Goal: Transaction & Acquisition: Purchase product/service

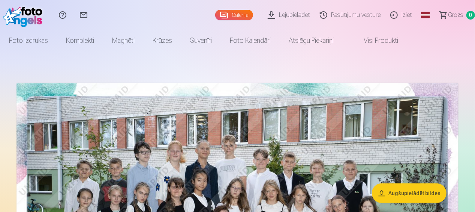
click at [237, 15] on link "Galerija" at bounding box center [234, 15] width 38 height 11
click at [294, 14] on link "Lejupielādēt" at bounding box center [290, 15] width 52 height 30
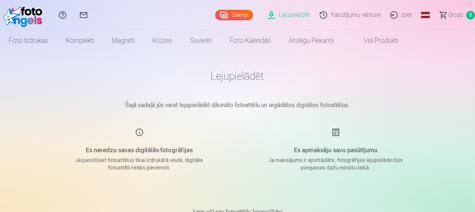
click at [241, 15] on link "Galerija" at bounding box center [234, 15] width 38 height 11
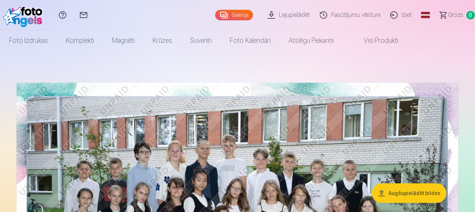
click at [353, 15] on link "Pasūtījumu vēsture" at bounding box center [351, 15] width 71 height 30
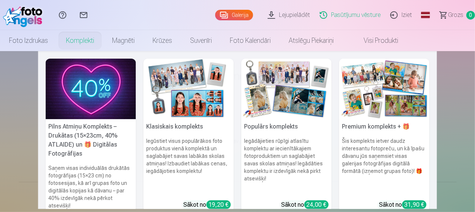
click at [72, 41] on link "Komplekti" at bounding box center [80, 40] width 46 height 21
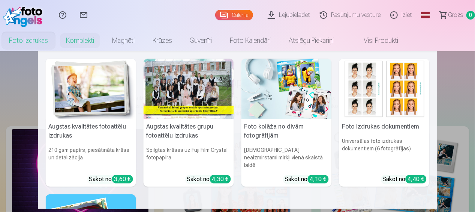
click at [27, 39] on link "Foto izdrukas" at bounding box center [28, 40] width 57 height 21
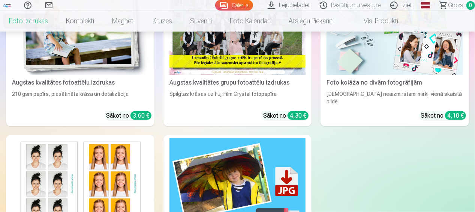
scroll to position [188, 0]
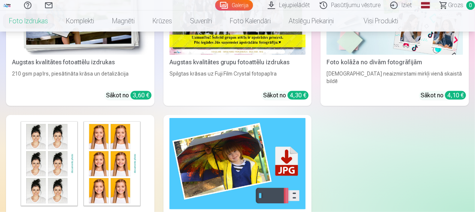
click at [90, 80] on link "Augstas kvalitātes fotoattēlu izdrukas 210 gsm papīrs, piesātināta krāsa un det…" at bounding box center [80, 33] width 149 height 145
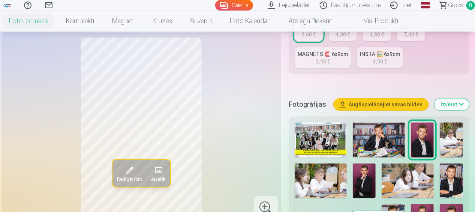
scroll to position [225, 0]
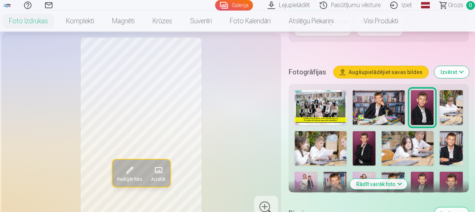
click at [377, 118] on img at bounding box center [379, 107] width 52 height 35
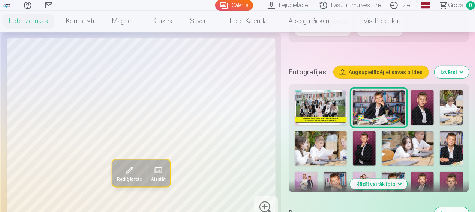
click at [449, 149] on img at bounding box center [451, 148] width 23 height 35
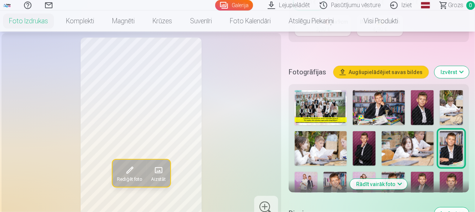
click at [365, 146] on img at bounding box center [364, 148] width 23 height 35
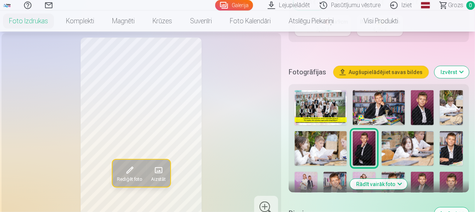
click at [127, 179] on span "Rediģēt foto" at bounding box center [129, 179] width 25 height 6
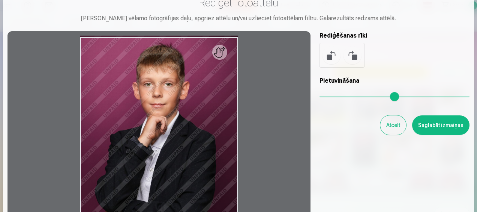
scroll to position [0, 0]
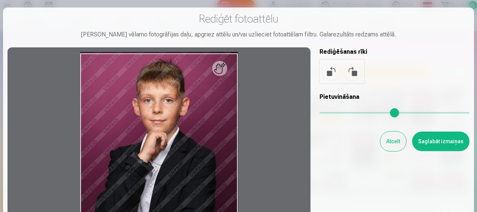
click at [222, 75] on div at bounding box center [159, 170] width 303 height 247
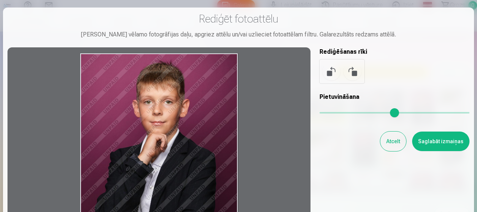
drag, startPoint x: 225, startPoint y: 74, endPoint x: 219, endPoint y: 72, distance: 6.6
click at [219, 72] on div at bounding box center [159, 170] width 303 height 247
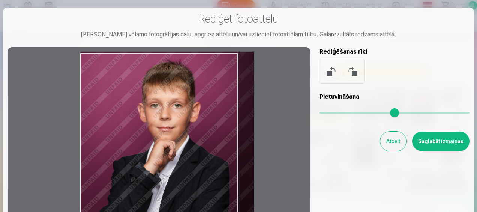
type input "*"
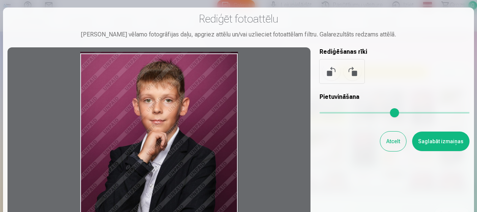
drag, startPoint x: 325, startPoint y: 113, endPoint x: 314, endPoint y: 110, distance: 10.9
click at [320, 112] on input "range" at bounding box center [395, 113] width 150 height 2
click at [395, 139] on button "Atcelt" at bounding box center [393, 141] width 26 height 20
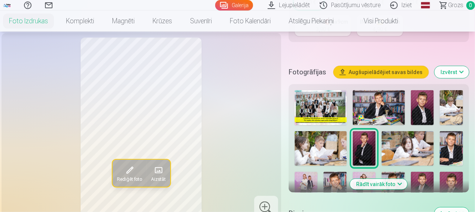
click at [461, 72] on button "Izvērst" at bounding box center [452, 72] width 35 height 12
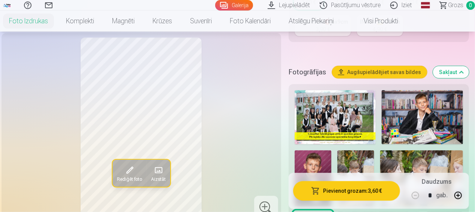
click at [461, 72] on button "Sakļaut" at bounding box center [451, 72] width 36 height 12
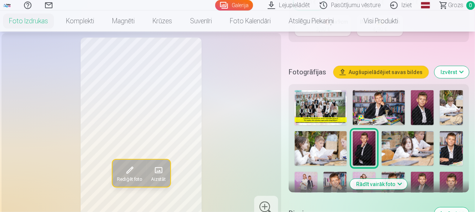
scroll to position [245, 0]
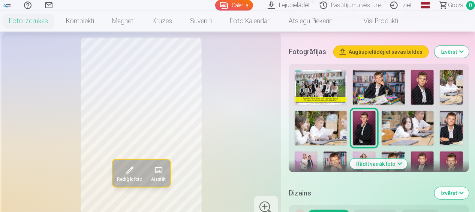
click at [452, 51] on button "Izvērst" at bounding box center [452, 52] width 35 height 12
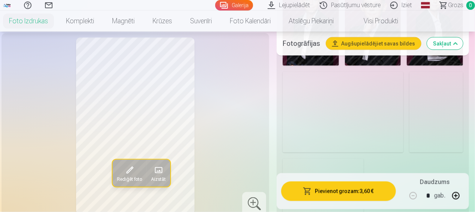
scroll to position [733, 0]
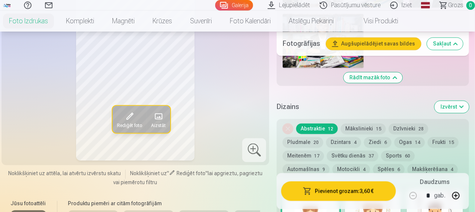
click at [451, 101] on button "Izvērst" at bounding box center [452, 107] width 35 height 12
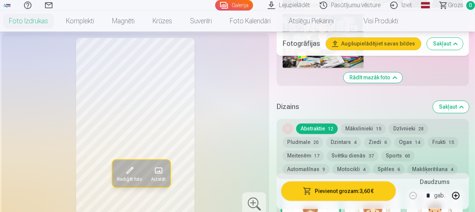
click at [366, 123] on button "Mākslinieki 15" at bounding box center [363, 128] width 45 height 11
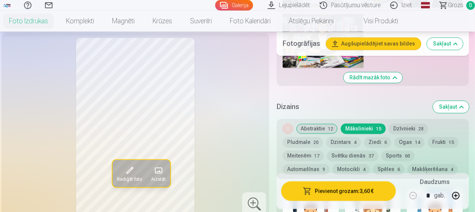
click at [403, 123] on button "Dzīvnieki 28" at bounding box center [408, 128] width 39 height 11
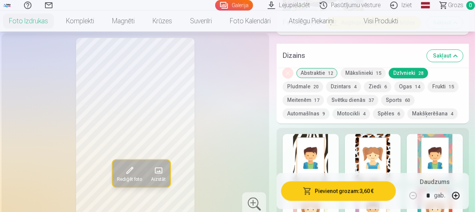
scroll to position [846, 0]
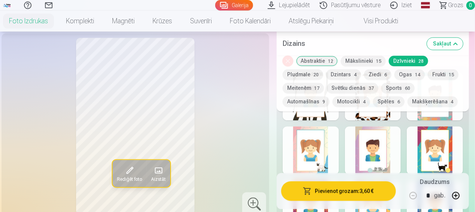
click at [377, 158] on div at bounding box center [373, 150] width 56 height 48
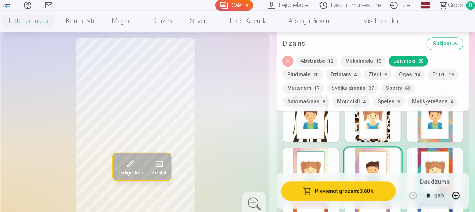
scroll to position [808, 0]
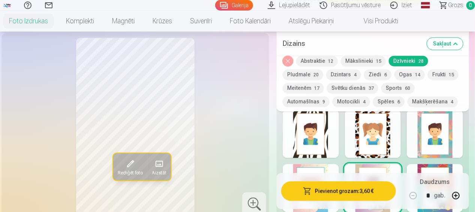
click at [321, 59] on button "Abstraktie 12" at bounding box center [317, 61] width 42 height 11
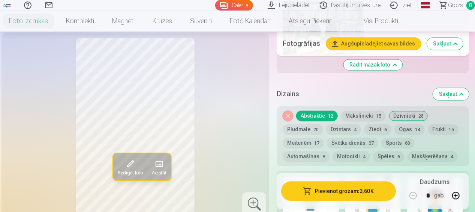
scroll to position [771, 0]
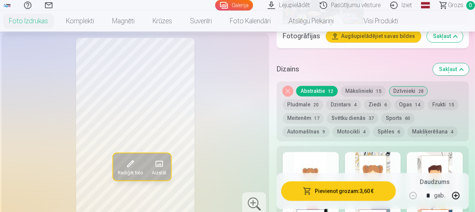
click at [323, 164] on div at bounding box center [311, 176] width 56 height 48
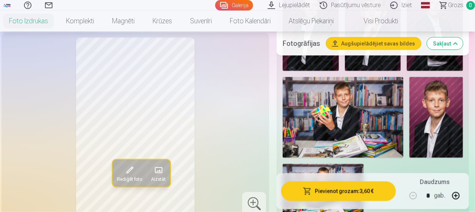
scroll to position [433, 0]
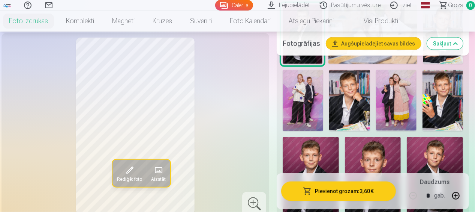
click at [245, 3] on link "Galerija" at bounding box center [234, 5] width 38 height 11
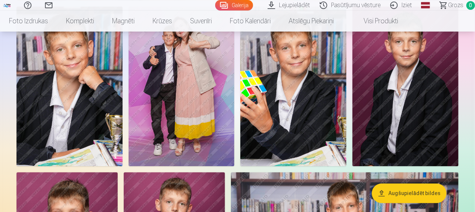
scroll to position [863, 0]
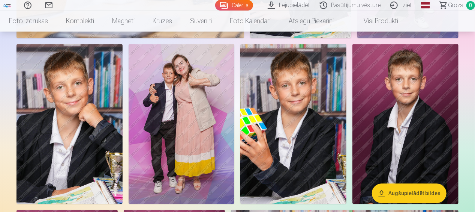
click at [186, 110] on img at bounding box center [182, 123] width 106 height 159
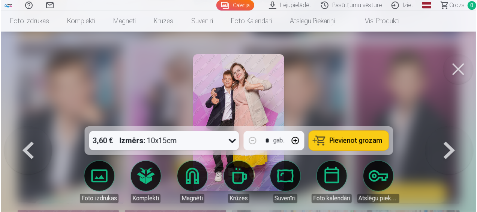
scroll to position [865, 0]
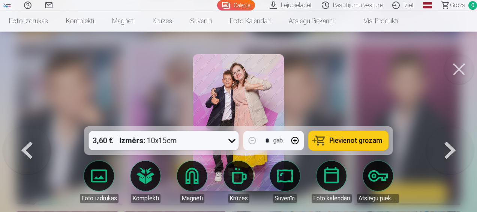
click at [235, 142] on icon at bounding box center [232, 140] width 12 height 12
click at [230, 140] on icon at bounding box center [232, 140] width 12 height 12
click at [463, 59] on button at bounding box center [459, 69] width 30 height 30
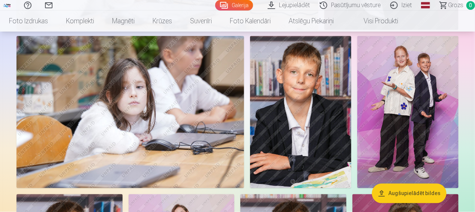
scroll to position [863, 0]
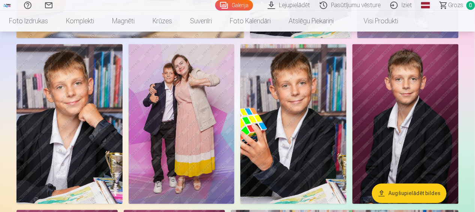
drag, startPoint x: 326, startPoint y: 113, endPoint x: 271, endPoint y: 101, distance: 56.5
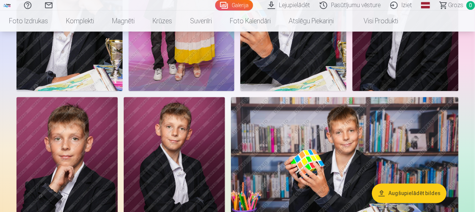
scroll to position [1013, 0]
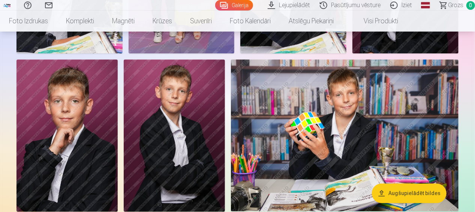
drag, startPoint x: 176, startPoint y: 141, endPoint x: 325, endPoint y: 131, distance: 148.9
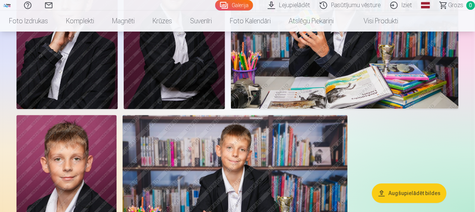
scroll to position [1238, 0]
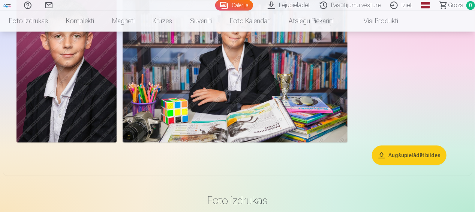
drag, startPoint x: 189, startPoint y: 57, endPoint x: 244, endPoint y: 30, distance: 61.1
click at [189, 57] on img at bounding box center [235, 67] width 225 height 150
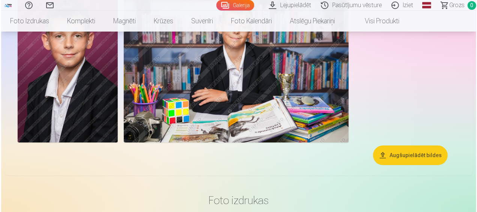
scroll to position [1242, 0]
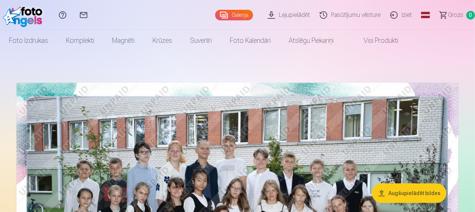
click at [294, 16] on link "Lejupielādēt" at bounding box center [290, 15] width 52 height 30
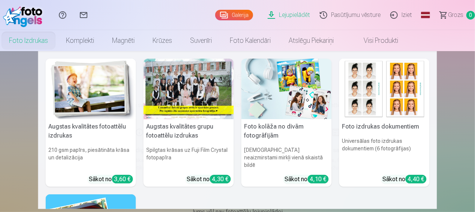
click at [38, 42] on link "Foto izdrukas" at bounding box center [28, 40] width 57 height 21
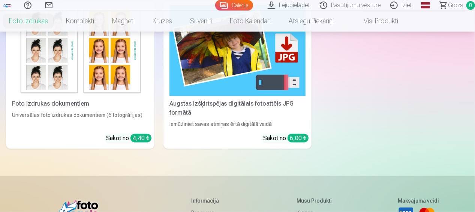
scroll to position [338, 0]
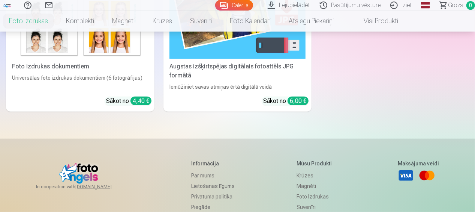
click at [210, 65] on div "Augstas izšķirtspējas digitālais fotoattēls JPG formātā" at bounding box center [238, 71] width 143 height 18
